Goal: Task Accomplishment & Management: Use online tool/utility

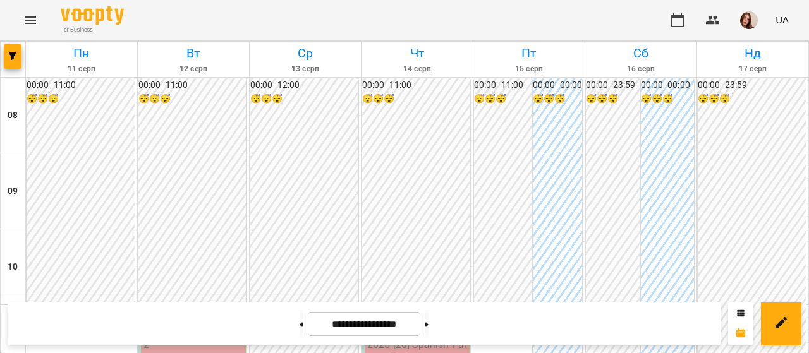
scroll to position [494, 0]
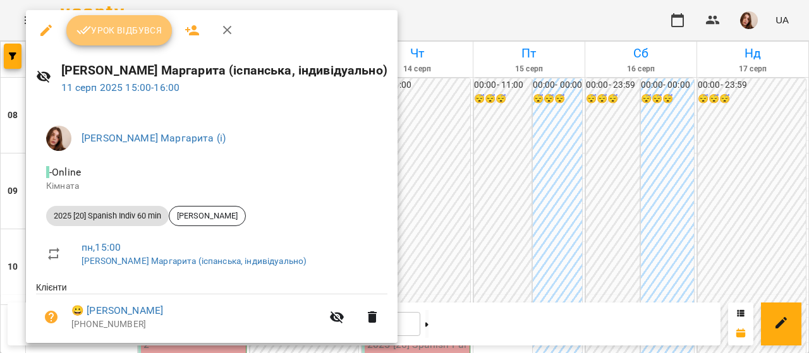
click at [135, 39] on button "Урок відбувся" at bounding box center [119, 30] width 106 height 30
click at [117, 40] on button "Урок відбувся" at bounding box center [119, 30] width 106 height 30
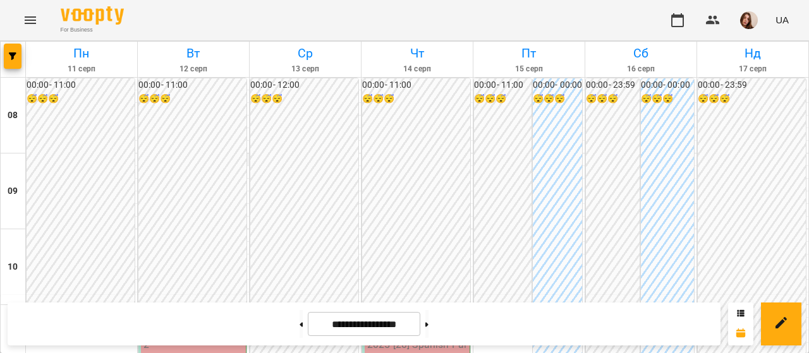
scroll to position [97, 0]
click at [747, 23] on img "button" at bounding box center [749, 20] width 18 height 18
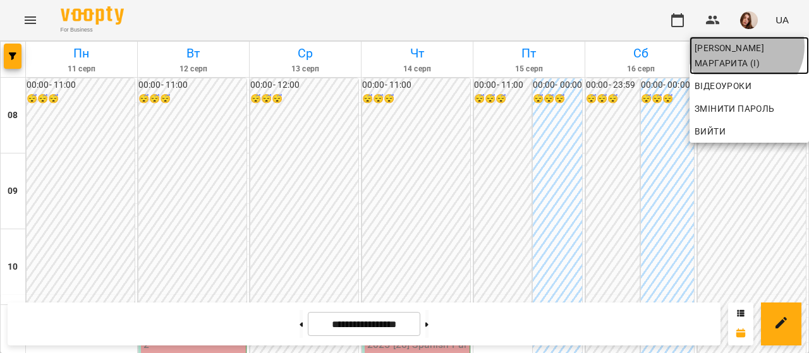
click at [746, 46] on span "[PERSON_NAME] Маргарита (і)" at bounding box center [749, 55] width 109 height 30
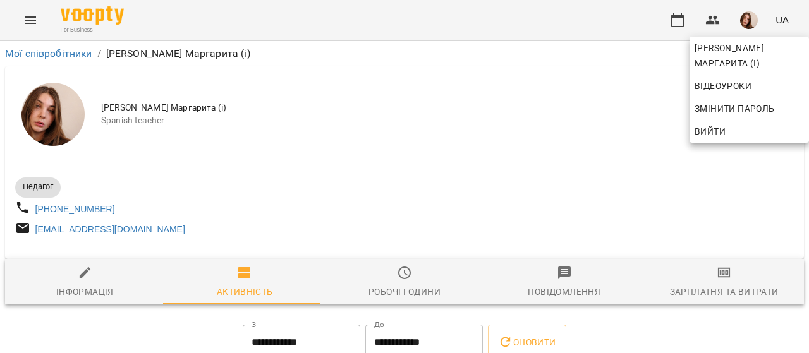
click at [703, 290] on div at bounding box center [404, 176] width 809 height 353
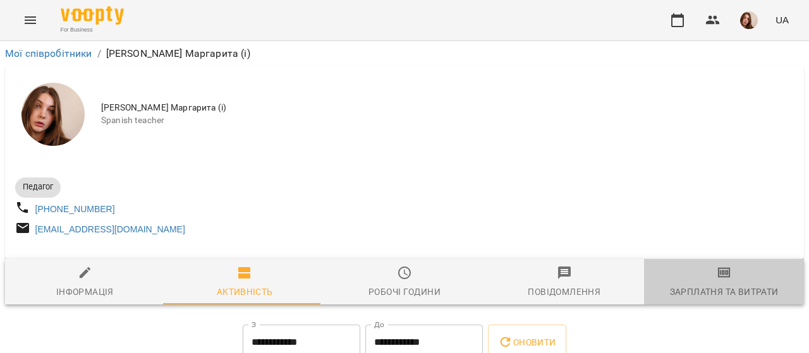
click at [716, 286] on span "Зарплатня та Витрати" at bounding box center [724, 282] width 145 height 34
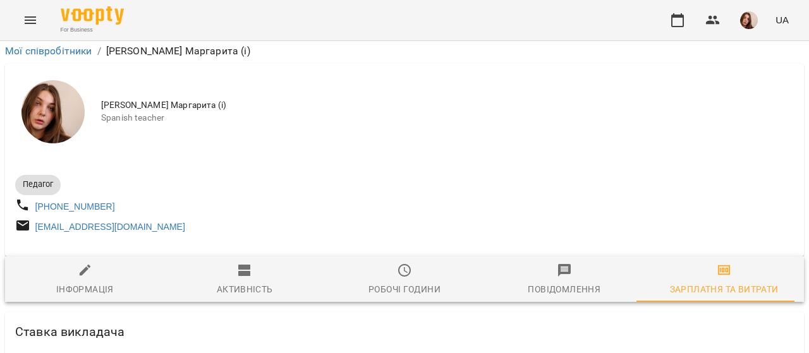
scroll to position [3378, 0]
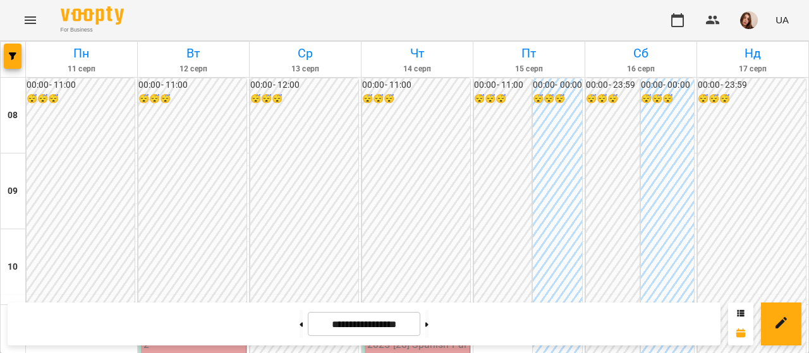
scroll to position [117, 0]
